Goal: Task Accomplishment & Management: Use online tool/utility

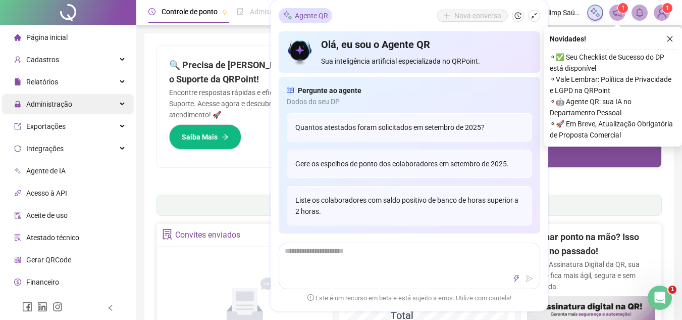
click at [102, 106] on div "Administração" at bounding box center [68, 104] width 132 height 20
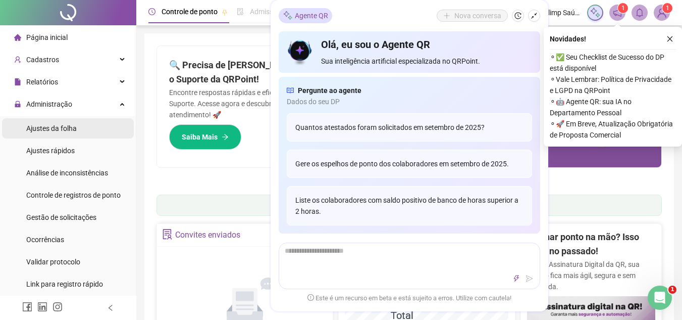
click at [88, 134] on li "Ajustes da folha" at bounding box center [68, 128] width 132 height 20
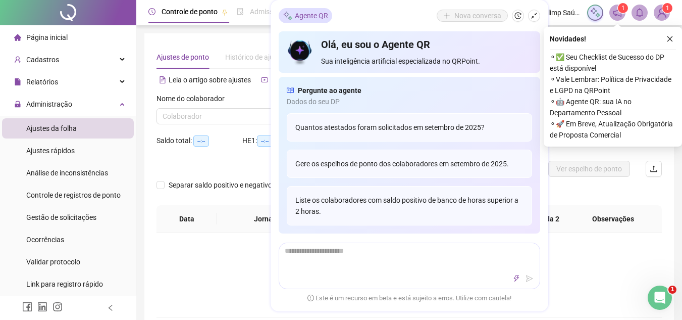
type input "**********"
click at [50, 131] on span "Ajustes da folha" at bounding box center [51, 128] width 50 height 8
click at [674, 37] on button "button" at bounding box center [670, 39] width 12 height 12
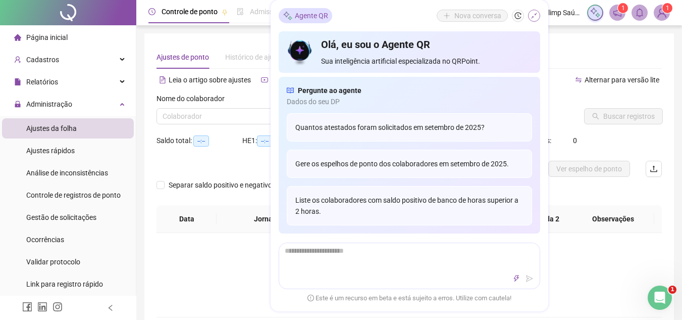
click at [535, 16] on icon "shrink" at bounding box center [534, 15] width 7 height 7
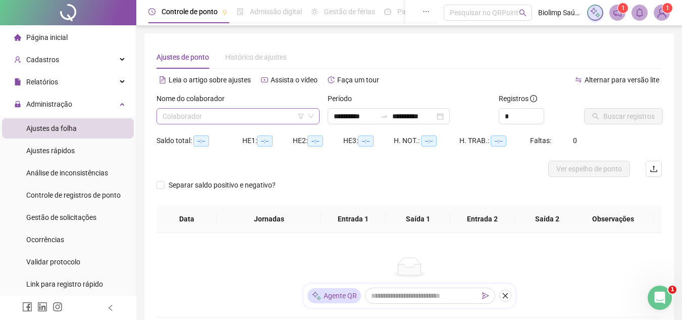
click at [196, 115] on input "search" at bounding box center [234, 116] width 142 height 15
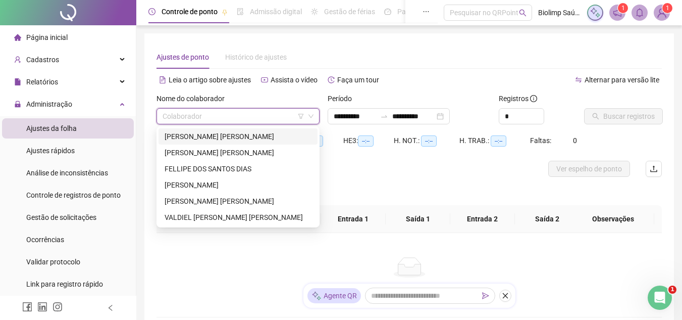
click at [194, 135] on div "[PERSON_NAME] [PERSON_NAME]" at bounding box center [238, 136] width 147 height 11
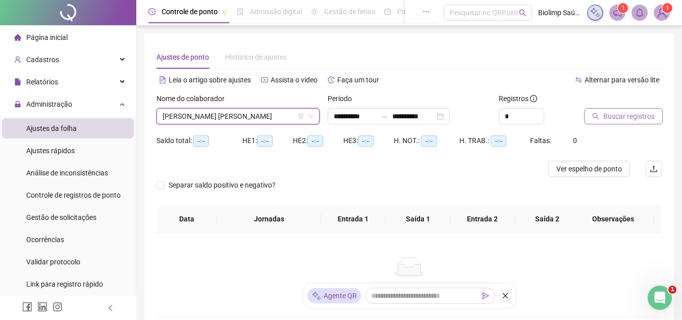
click at [628, 119] on span "Buscar registros" at bounding box center [629, 116] width 52 height 11
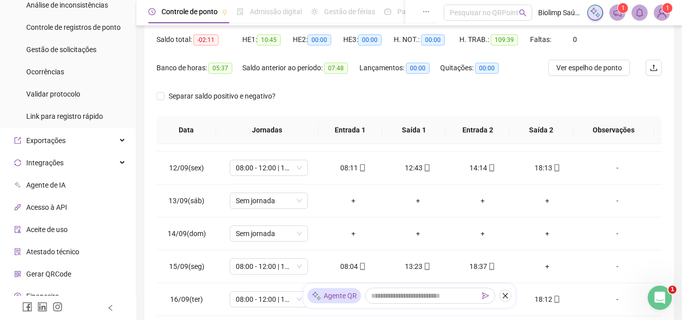
scroll to position [150, 0]
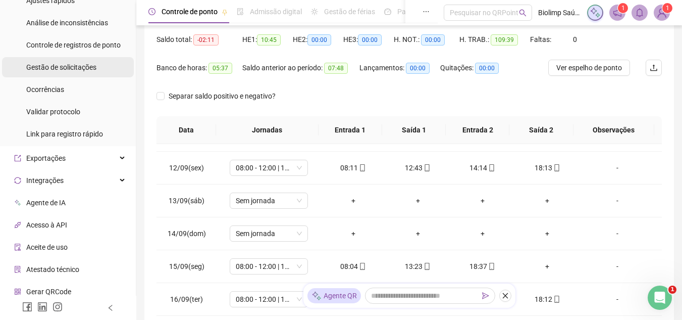
click at [73, 67] on span "Gestão de solicitações" at bounding box center [61, 67] width 70 height 8
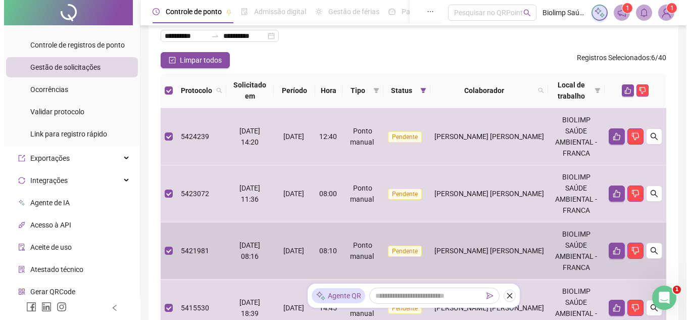
scroll to position [52, 0]
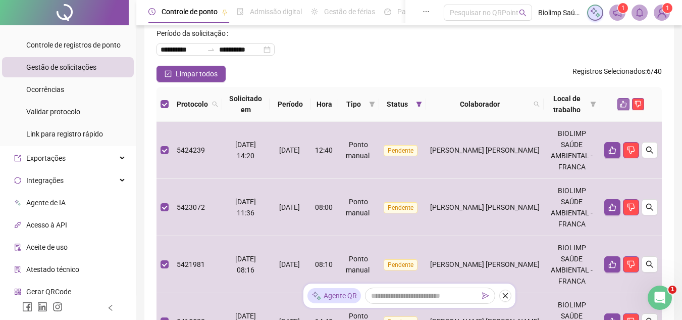
click at [620, 103] on button "button" at bounding box center [624, 104] width 12 height 12
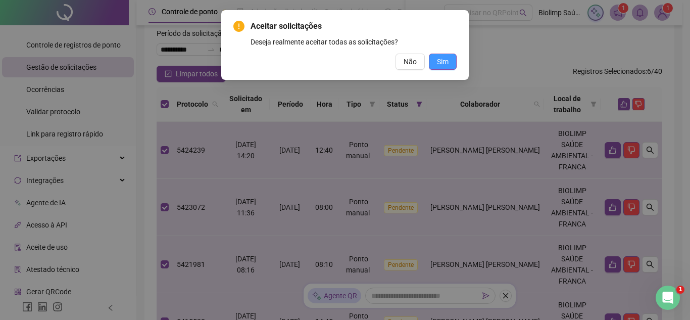
click at [441, 64] on span "Sim" at bounding box center [443, 61] width 12 height 11
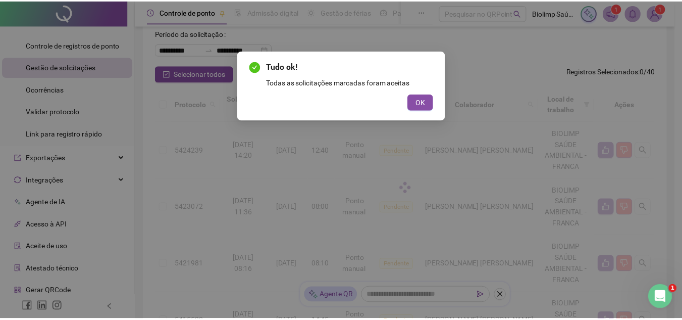
scroll to position [18, 0]
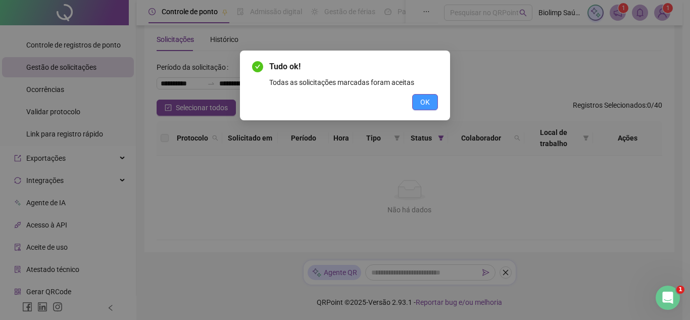
click at [419, 106] on button "OK" at bounding box center [425, 102] width 26 height 16
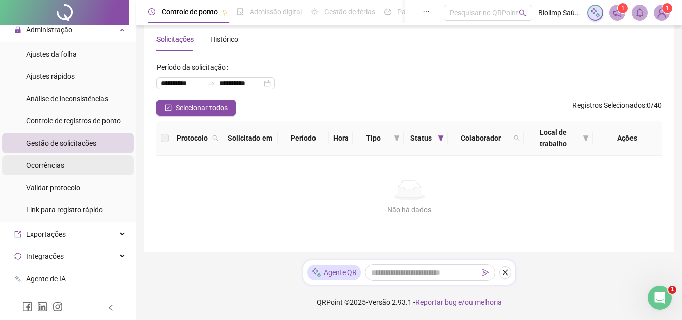
scroll to position [49, 0]
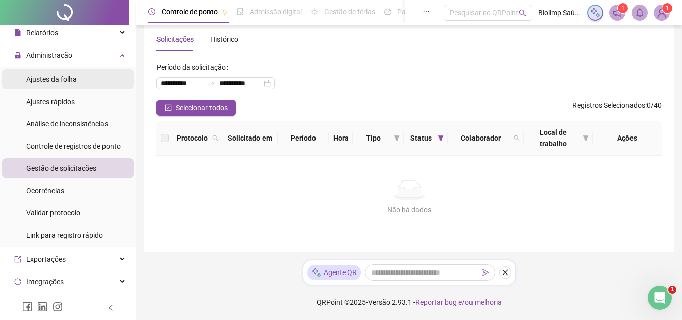
click at [70, 80] on span "Ajustes da folha" at bounding box center [51, 79] width 50 height 8
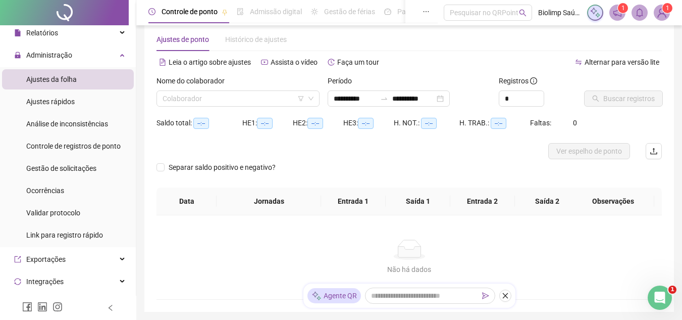
type input "**********"
click at [233, 102] on input "search" at bounding box center [234, 98] width 142 height 15
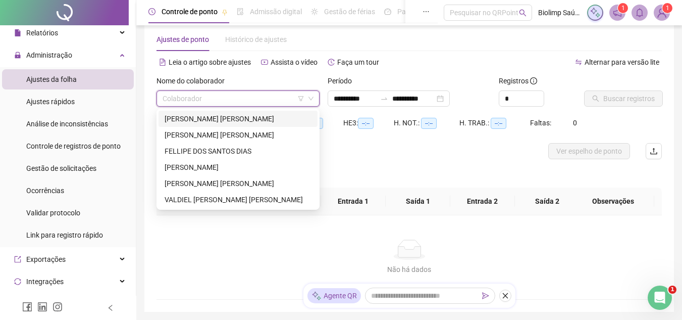
click at [222, 118] on div "[PERSON_NAME] [PERSON_NAME]" at bounding box center [238, 118] width 147 height 11
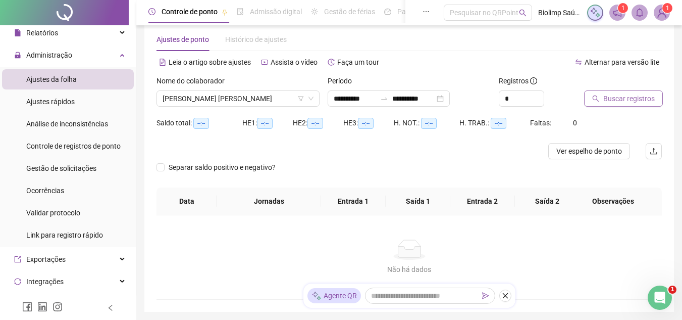
click at [615, 97] on span "Buscar registros" at bounding box center [629, 98] width 52 height 11
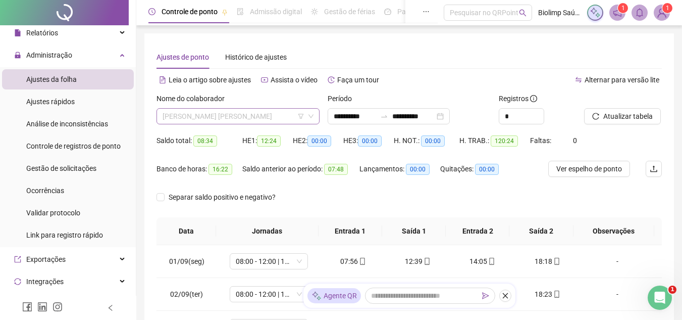
click at [210, 116] on span "[PERSON_NAME] [PERSON_NAME]" at bounding box center [238, 116] width 151 height 15
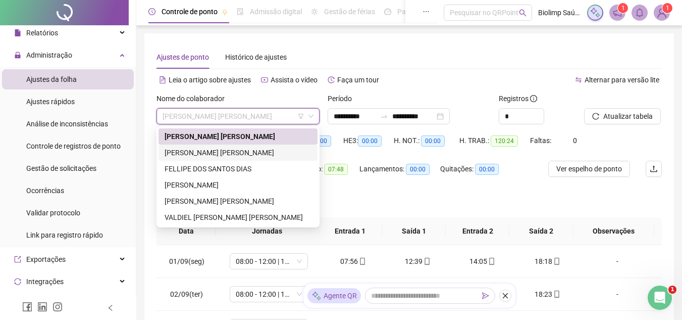
click at [199, 153] on div "[PERSON_NAME] [PERSON_NAME]" at bounding box center [238, 152] width 147 height 11
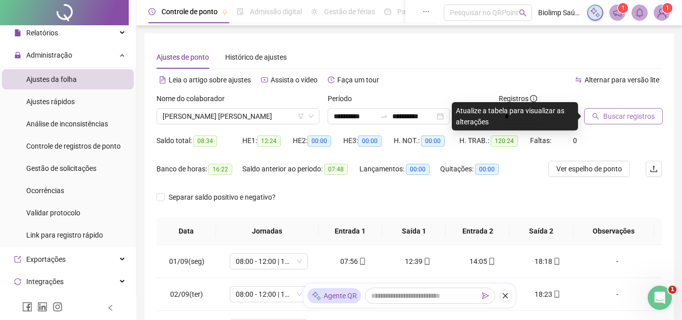
click at [625, 119] on span "Buscar registros" at bounding box center [629, 116] width 52 height 11
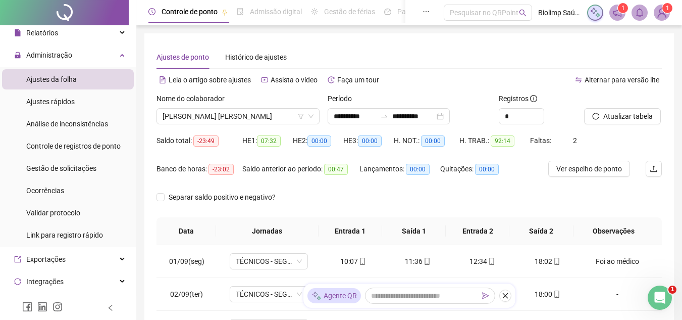
click at [208, 125] on div "Nome do colaborador [PERSON_NAME] [PERSON_NAME]" at bounding box center [237, 112] width 171 height 39
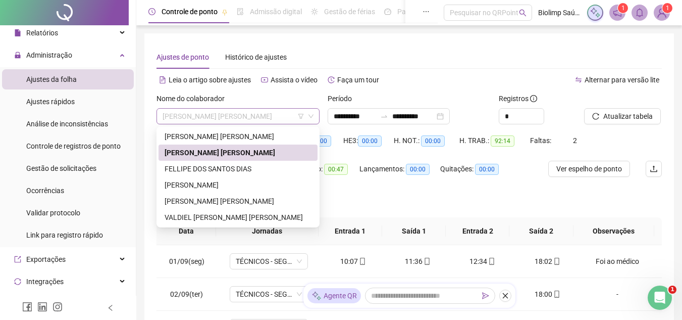
click at [207, 121] on span "[PERSON_NAME] [PERSON_NAME]" at bounding box center [238, 116] width 151 height 15
click at [211, 137] on div "[PERSON_NAME] [PERSON_NAME]" at bounding box center [238, 136] width 147 height 11
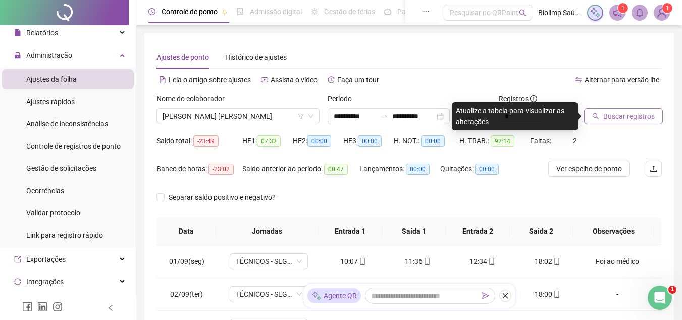
click at [606, 110] on button "Buscar registros" at bounding box center [623, 116] width 79 height 16
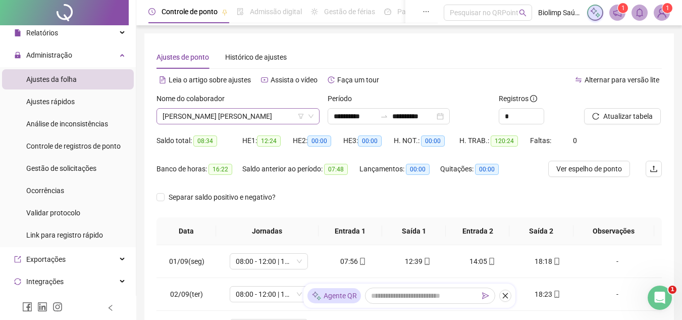
click at [267, 117] on span "[PERSON_NAME] [PERSON_NAME]" at bounding box center [238, 116] width 151 height 15
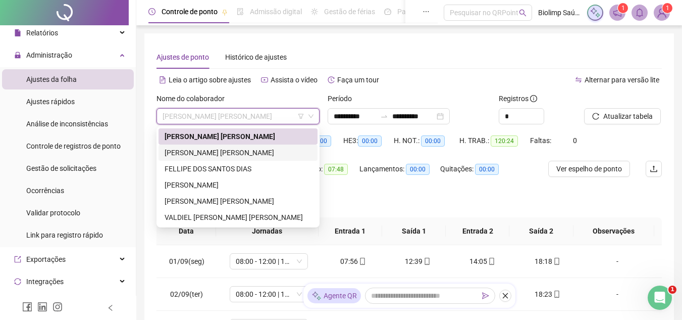
click at [231, 150] on div "[PERSON_NAME] [PERSON_NAME]" at bounding box center [238, 152] width 147 height 11
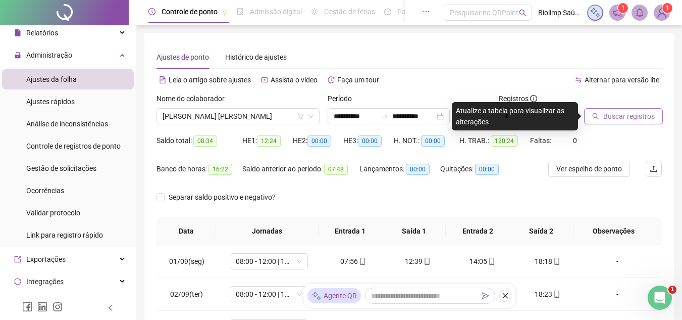
click at [625, 117] on span "Buscar registros" at bounding box center [629, 116] width 52 height 11
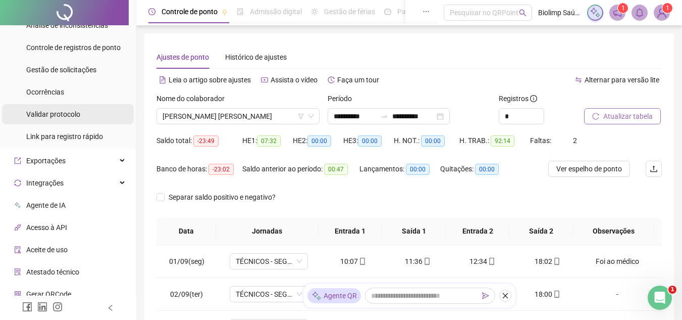
scroll to position [150, 0]
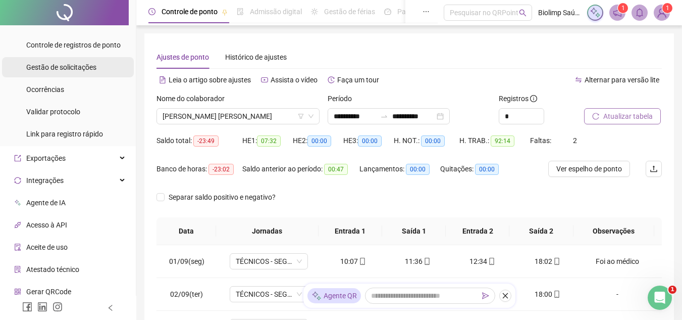
click at [87, 69] on span "Gestão de solicitações" at bounding box center [61, 67] width 70 height 8
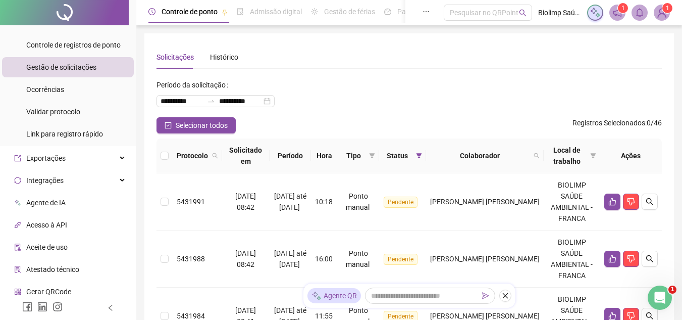
click at [169, 159] on th at bounding box center [165, 155] width 16 height 35
click at [168, 156] on th at bounding box center [165, 155] width 16 height 35
click at [169, 159] on th at bounding box center [165, 155] width 16 height 35
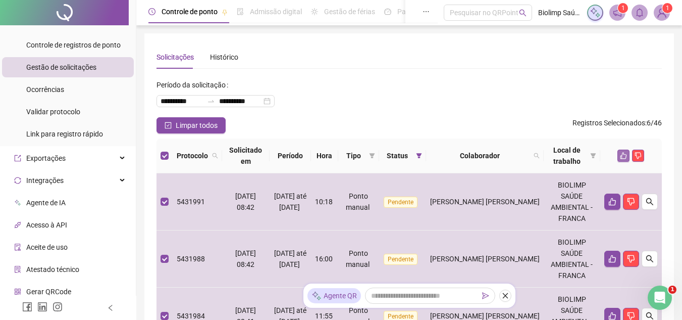
click at [621, 156] on icon "like" at bounding box center [624, 155] width 7 height 7
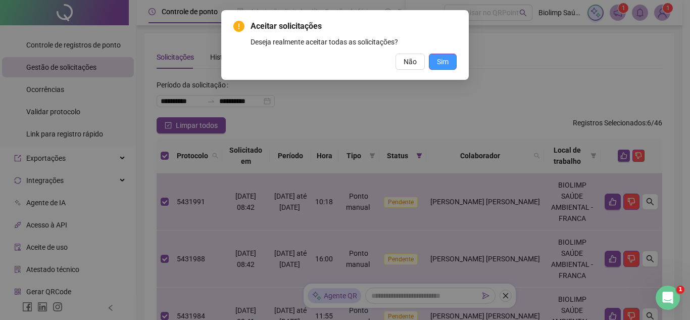
click at [452, 60] on button "Sim" at bounding box center [443, 62] width 28 height 16
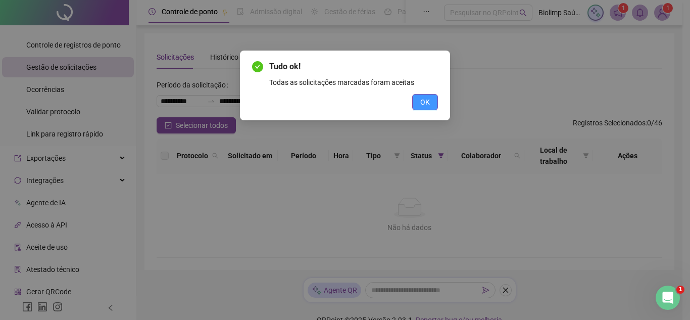
click at [420, 103] on span "OK" at bounding box center [425, 101] width 10 height 11
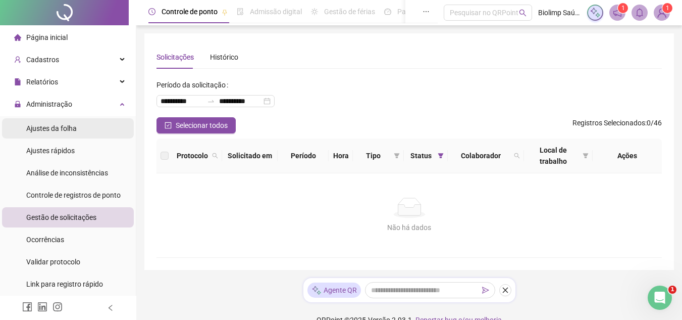
click at [61, 126] on span "Ajustes da folha" at bounding box center [51, 128] width 50 height 8
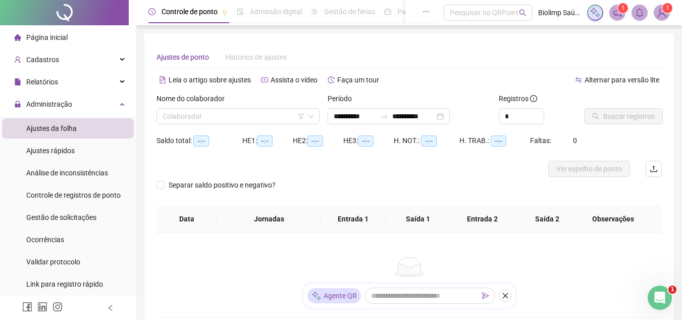
type input "**********"
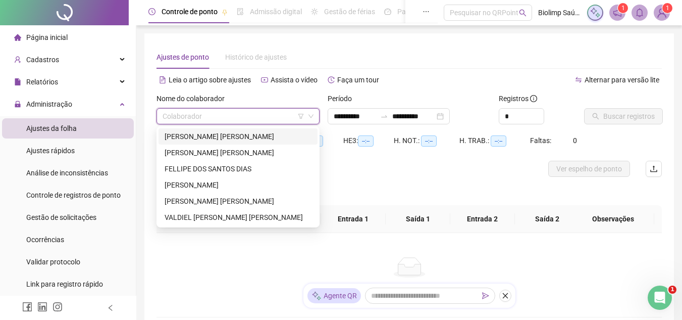
click at [246, 117] on input "search" at bounding box center [234, 116] width 142 height 15
click at [218, 150] on div "[PERSON_NAME] [PERSON_NAME]" at bounding box center [238, 152] width 147 height 11
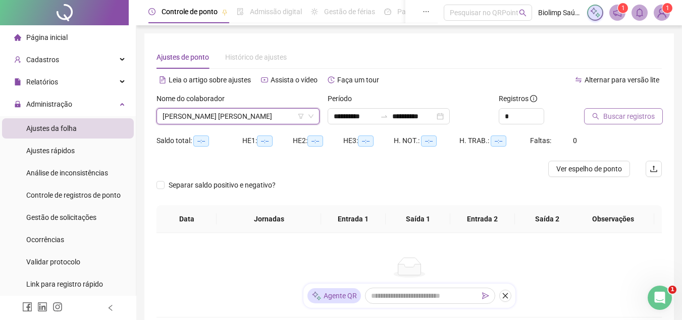
click at [640, 120] on span "Buscar registros" at bounding box center [629, 116] width 52 height 11
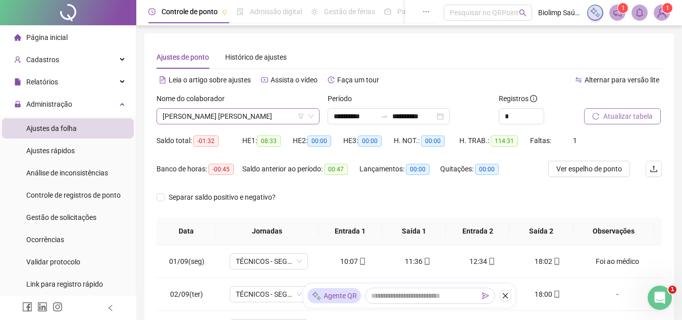
click at [224, 114] on span "[PERSON_NAME] [PERSON_NAME]" at bounding box center [238, 116] width 151 height 15
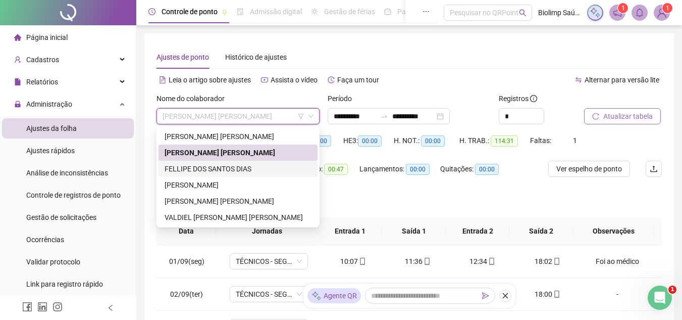
click at [188, 167] on div "FELLIPE DOS SANTOS DIAS" at bounding box center [238, 168] width 147 height 11
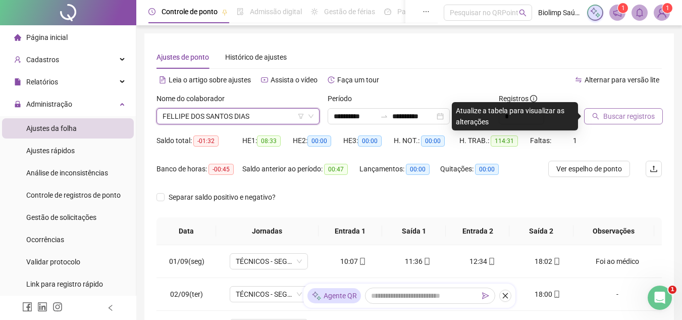
click at [633, 114] on span "Buscar registros" at bounding box center [629, 116] width 52 height 11
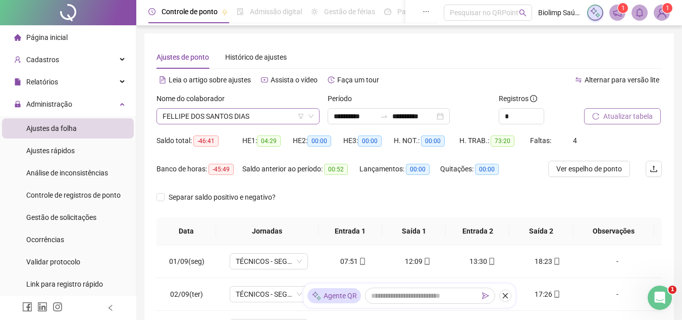
click at [268, 117] on span "FELLIPE DOS SANTOS DIAS" at bounding box center [238, 116] width 151 height 15
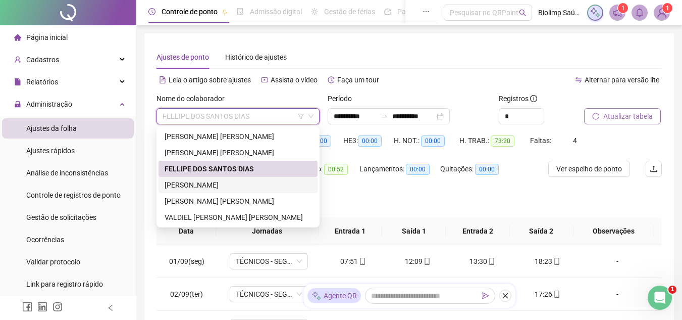
click at [203, 186] on div "[PERSON_NAME]" at bounding box center [238, 184] width 147 height 11
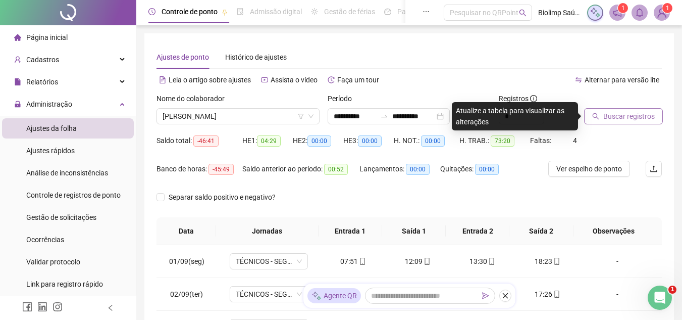
click at [617, 116] on span "Buscar registros" at bounding box center [629, 116] width 52 height 11
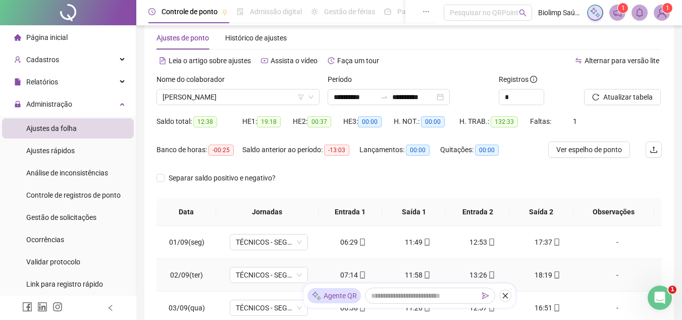
scroll to position [19, 0]
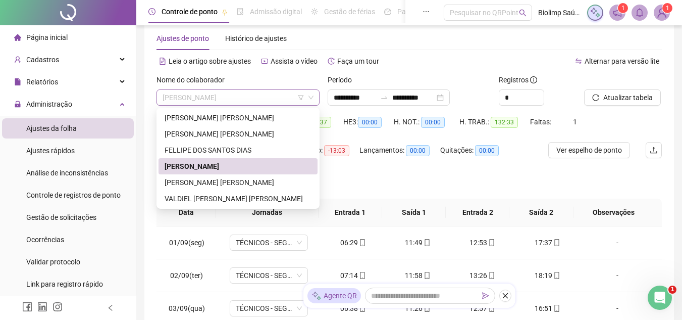
click at [261, 95] on span "[PERSON_NAME]" at bounding box center [238, 97] width 151 height 15
click at [196, 184] on div "[PERSON_NAME] [PERSON_NAME]" at bounding box center [238, 182] width 147 height 11
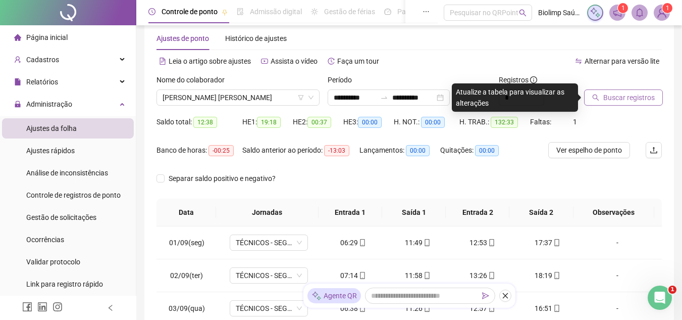
click at [618, 100] on span "Buscar registros" at bounding box center [629, 97] width 52 height 11
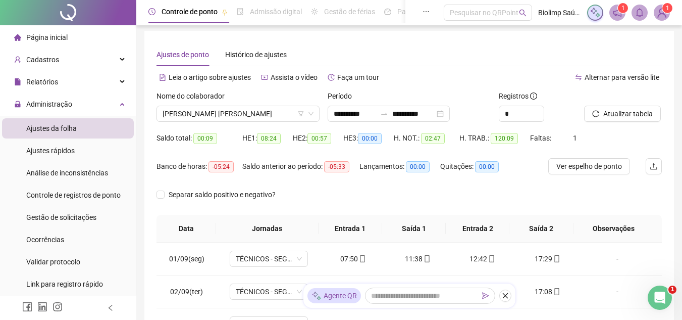
scroll to position [0, 0]
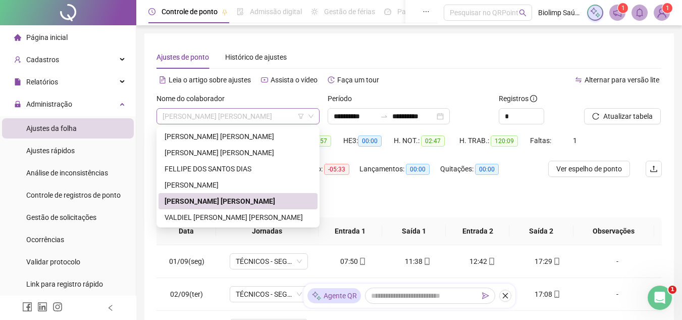
click at [287, 114] on span "[PERSON_NAME] [PERSON_NAME]" at bounding box center [238, 116] width 151 height 15
click at [187, 214] on div "VALDIEL [PERSON_NAME] [PERSON_NAME]" at bounding box center [238, 217] width 147 height 11
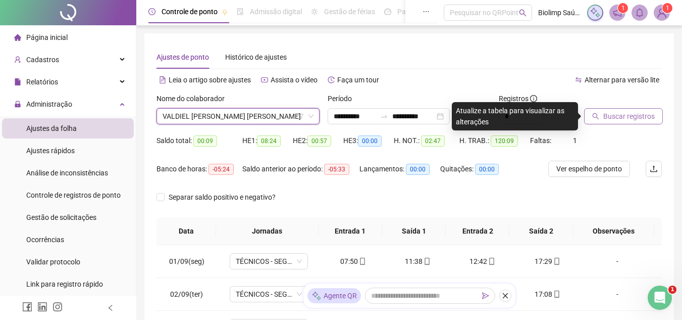
click at [615, 115] on span "Buscar registros" at bounding box center [629, 116] width 52 height 11
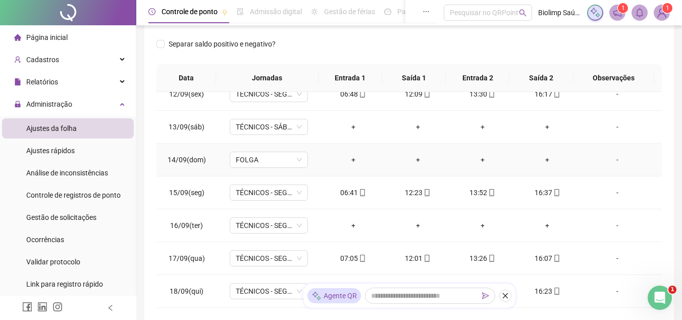
scroll to position [170, 0]
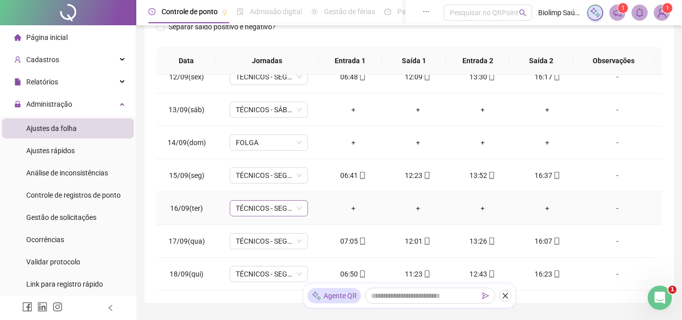
click at [293, 210] on span "TÉCNICOS - SEG A SEX" at bounding box center [269, 207] width 66 height 15
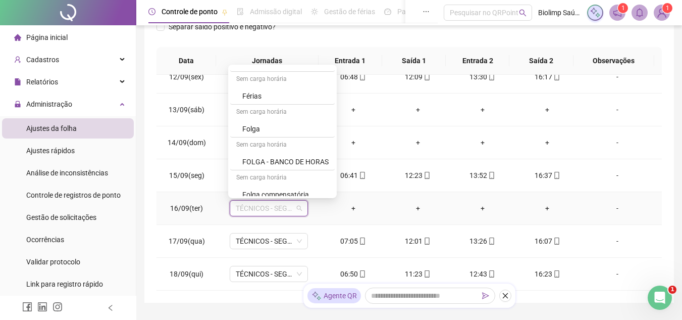
scroll to position [505, 0]
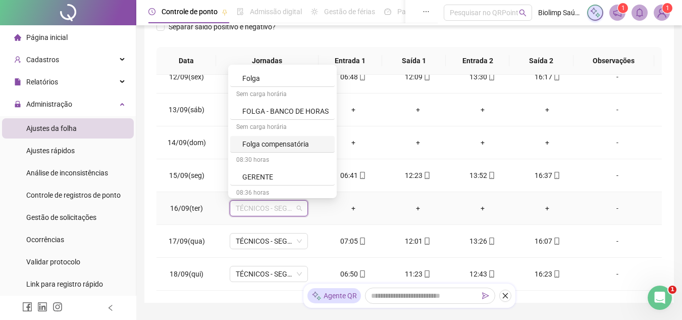
click at [285, 138] on div "Folga compensatória" at bounding box center [285, 143] width 86 height 11
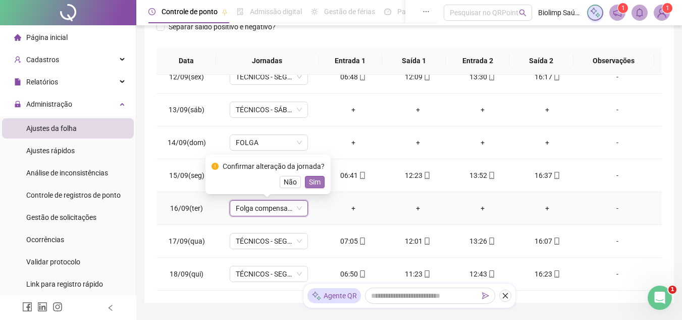
click at [315, 185] on span "Sim" at bounding box center [315, 181] width 12 height 11
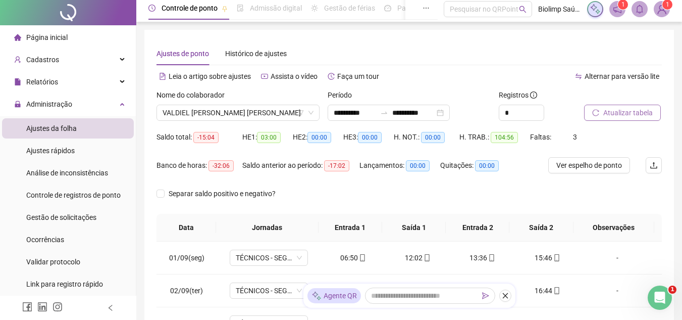
scroll to position [0, 0]
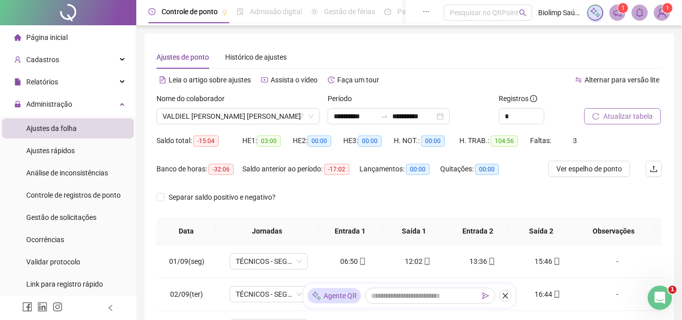
click at [611, 119] on span "Atualizar tabela" at bounding box center [627, 116] width 49 height 11
click at [618, 115] on span "Atualizar tabela" at bounding box center [627, 116] width 49 height 11
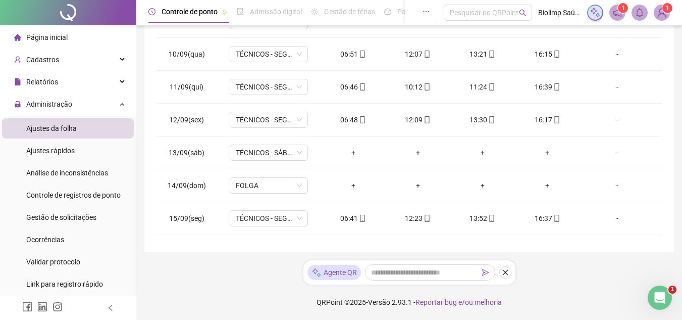
scroll to position [303, 0]
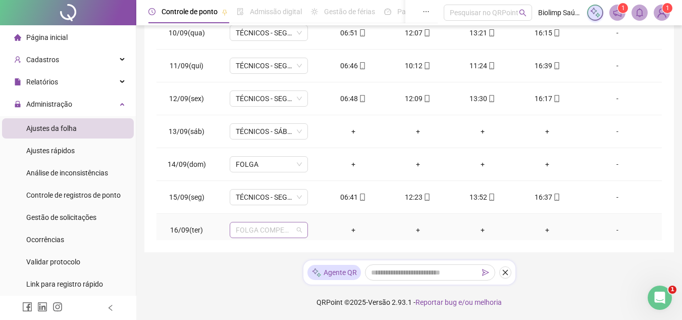
click at [296, 231] on span "FOLGA COMPENSATÓRIA" at bounding box center [269, 229] width 66 height 15
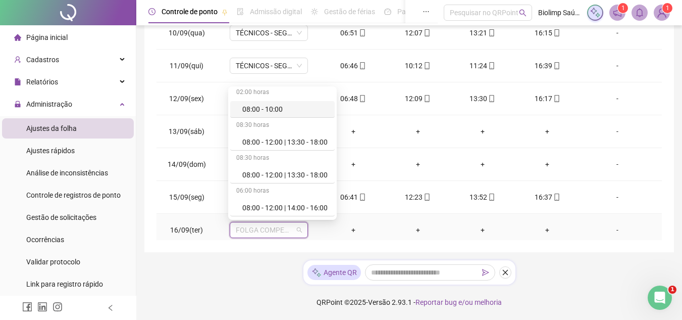
scroll to position [50, 0]
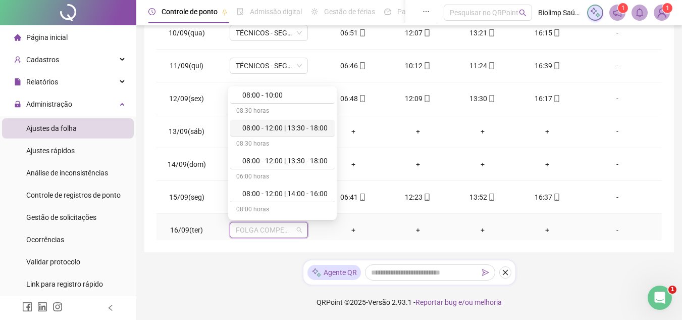
click at [294, 127] on div "08:00 - 12:00 | 13:30 - 18:00" at bounding box center [285, 127] width 86 height 11
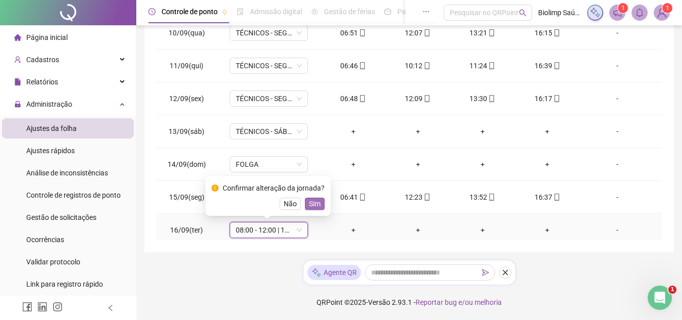
click at [317, 204] on span "Sim" at bounding box center [315, 203] width 12 height 11
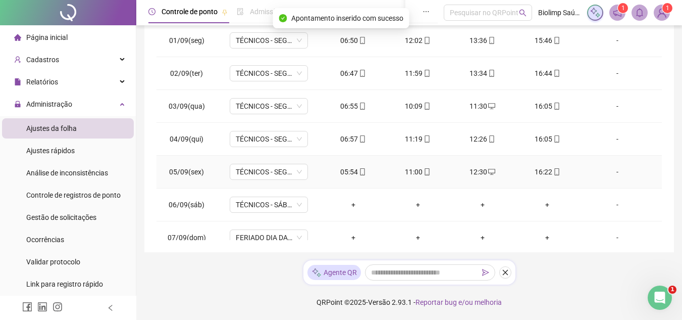
scroll to position [0, 0]
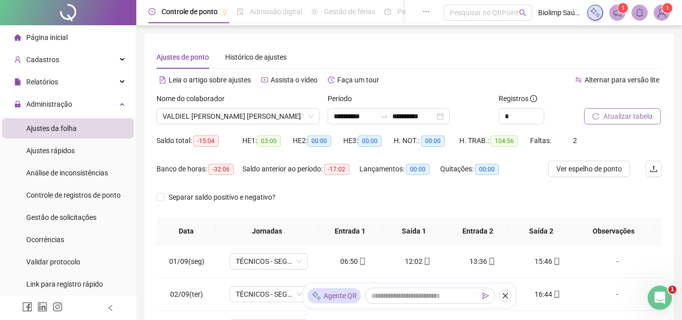
click at [618, 114] on span "Atualizar tabela" at bounding box center [627, 116] width 49 height 11
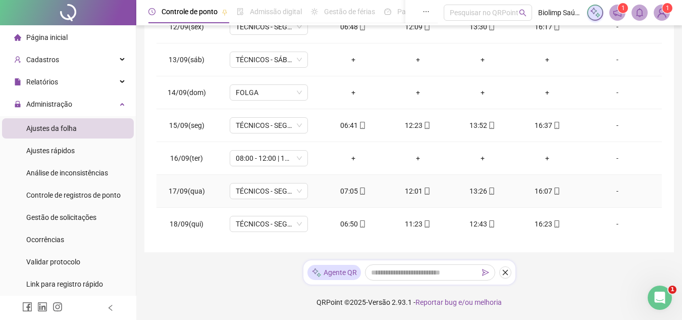
scroll to position [375, 0]
click at [298, 158] on span "08:00 - 12:00 | 13:30 - 18:00" at bounding box center [269, 157] width 66 height 15
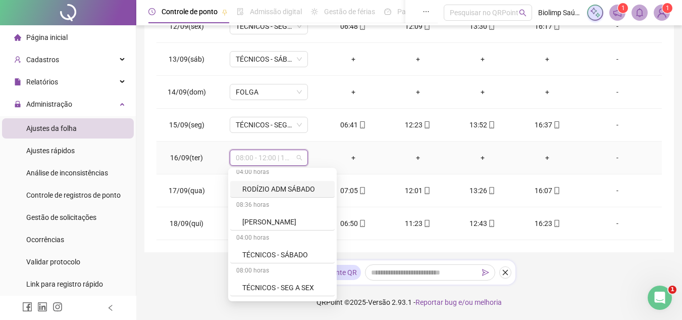
scroll to position [888, 0]
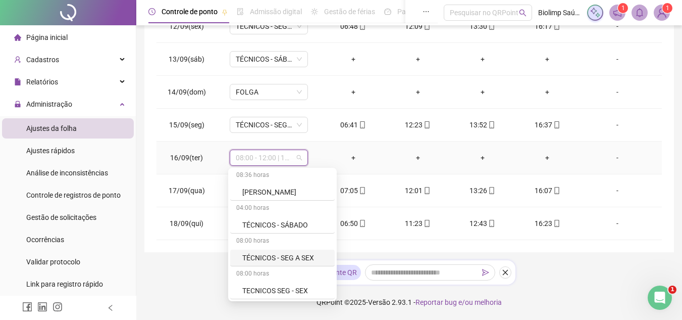
type input "*"
click at [281, 228] on div "Folga" at bounding box center [285, 224] width 86 height 11
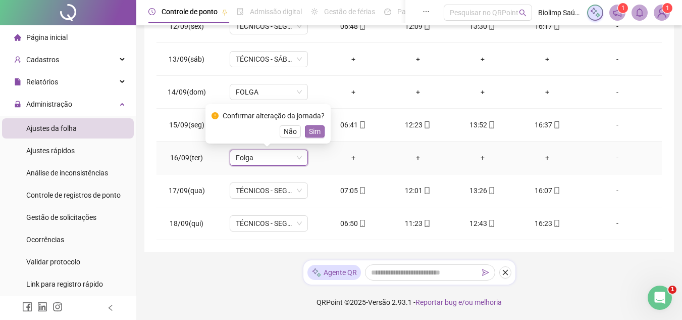
click at [313, 132] on span "Sim" at bounding box center [315, 131] width 12 height 11
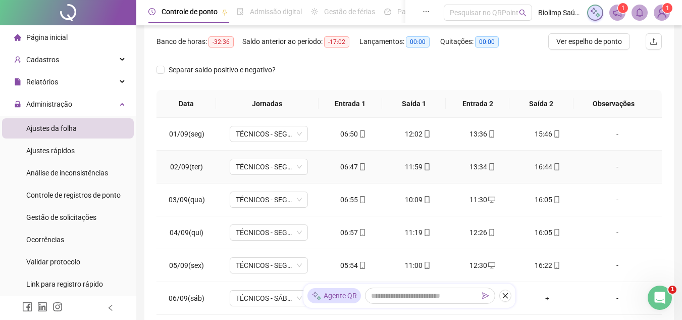
scroll to position [0, 0]
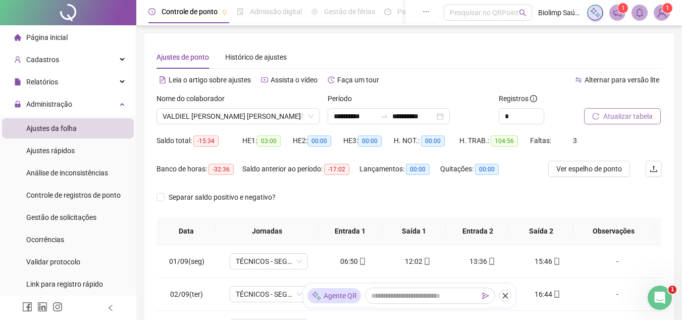
click at [631, 115] on span "Atualizar tabela" at bounding box center [627, 116] width 49 height 11
